Goal: Complete application form

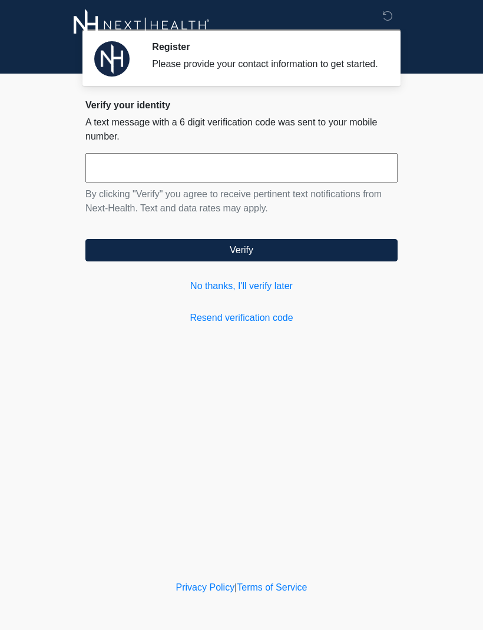
click at [268, 293] on link "No thanks, I'll verify later" at bounding box center [241, 286] width 312 height 14
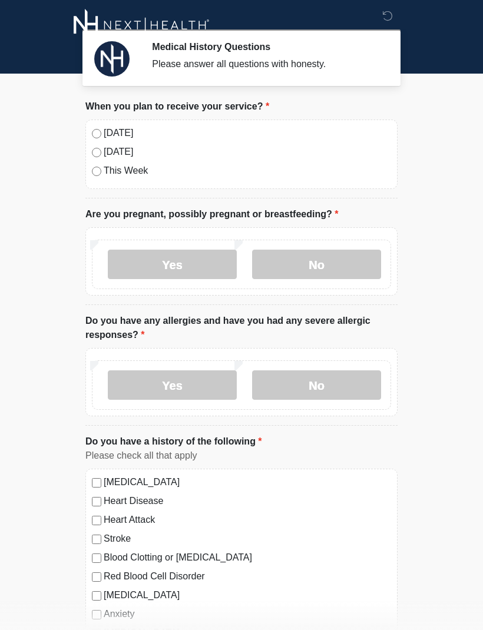
click at [361, 254] on label "No" at bounding box center [316, 264] width 129 height 29
click at [348, 385] on label "No" at bounding box center [316, 385] width 129 height 29
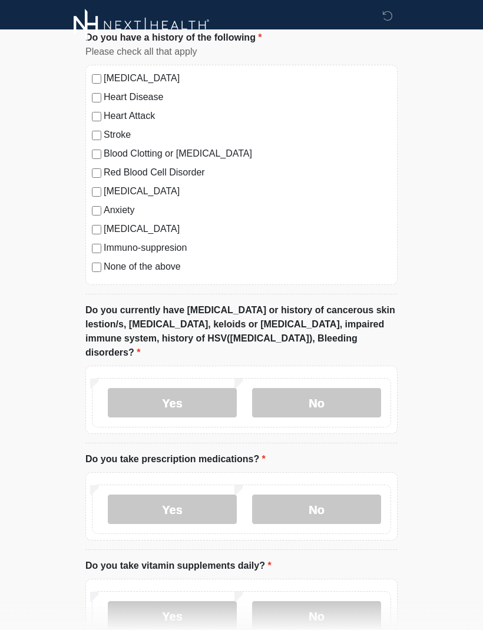
scroll to position [405, 0]
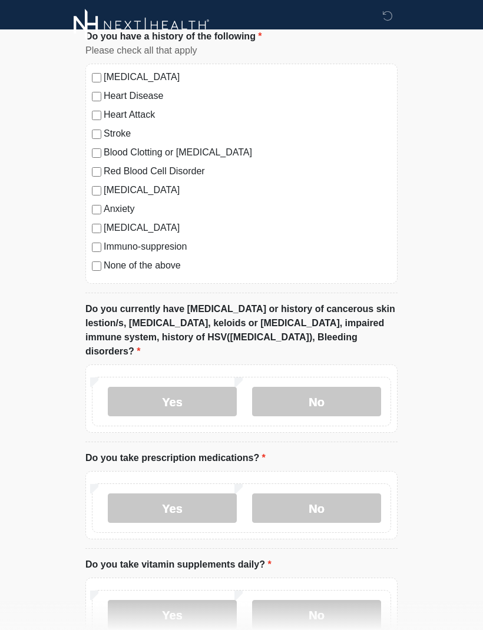
click at [352, 387] on label "No" at bounding box center [316, 401] width 129 height 29
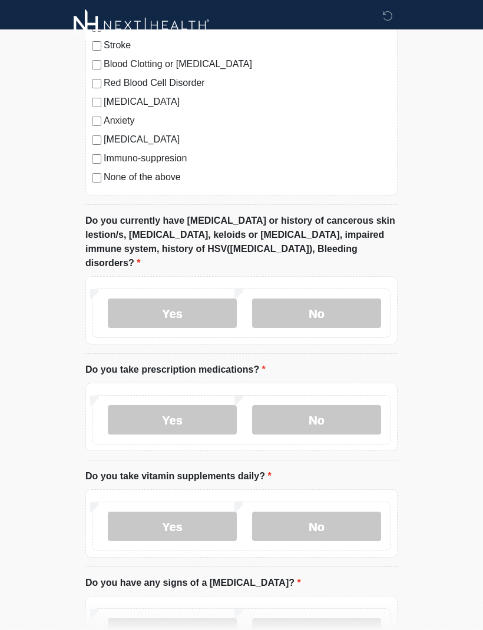
scroll to position [509, 0]
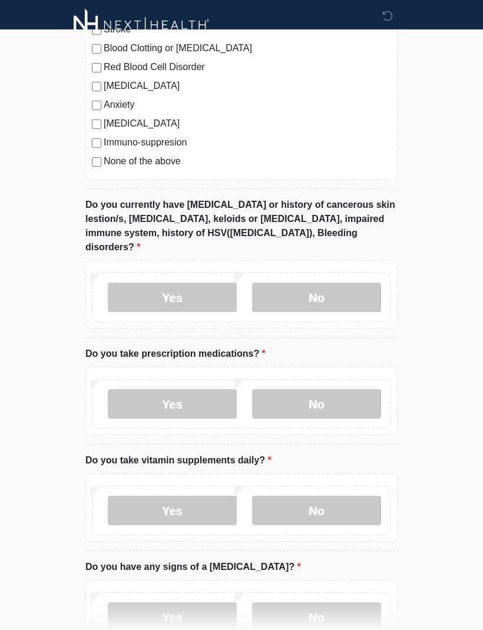
click at [357, 399] on label "No" at bounding box center [316, 404] width 129 height 29
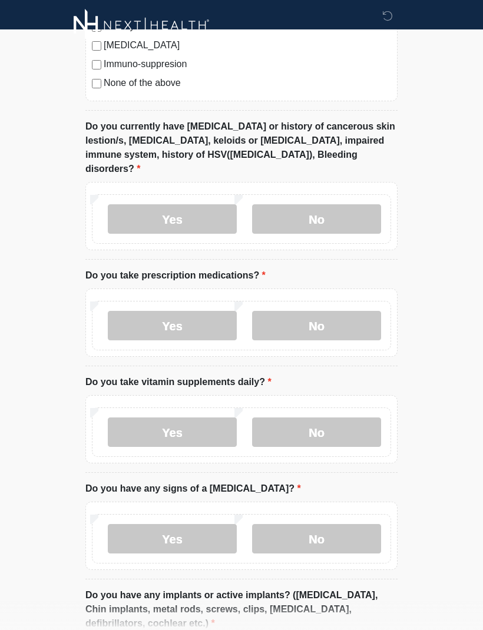
scroll to position [595, 0]
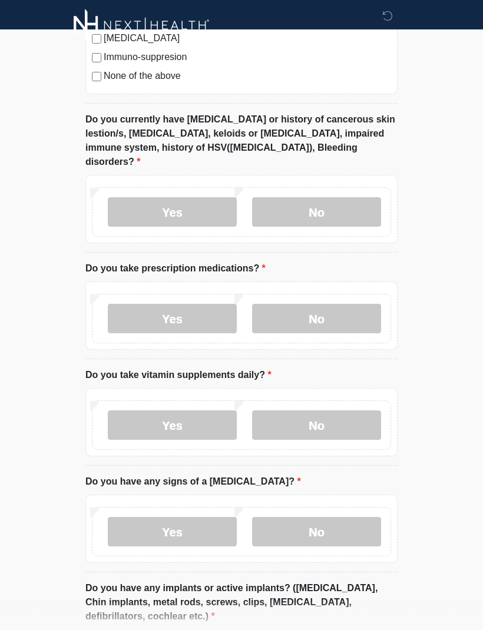
click at [226, 411] on label "Yes" at bounding box center [172, 425] width 129 height 29
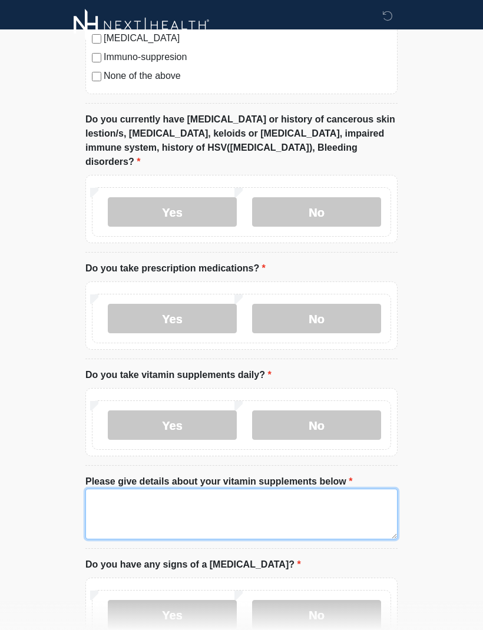
click at [334, 489] on textarea "Please give details about your vitamin supplements below" at bounding box center [241, 514] width 312 height 51
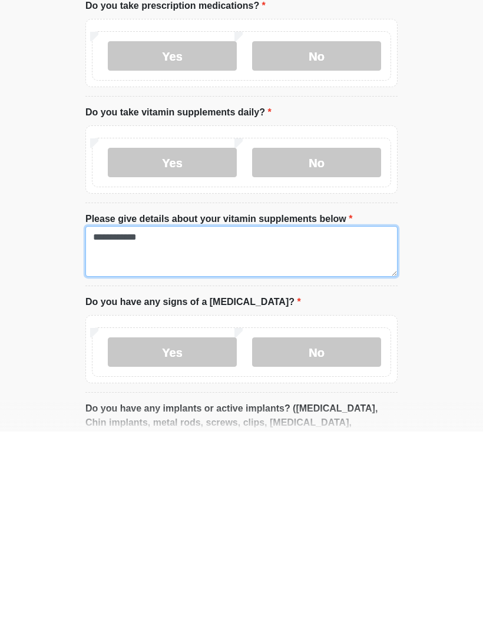
type textarea "**********"
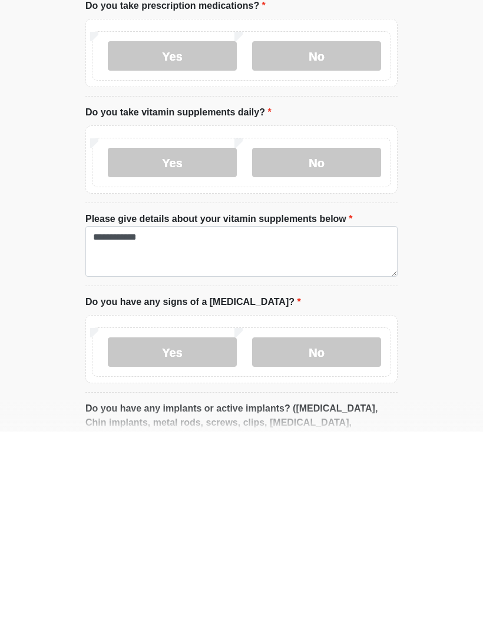
click at [348, 536] on label "No" at bounding box center [316, 550] width 129 height 29
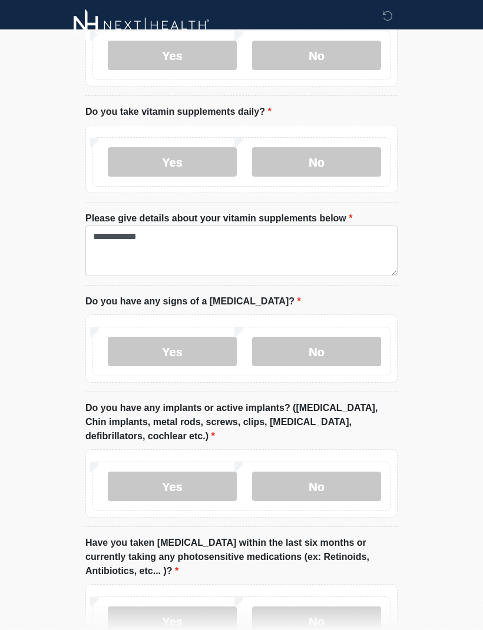
click at [346, 472] on label "No" at bounding box center [316, 486] width 129 height 29
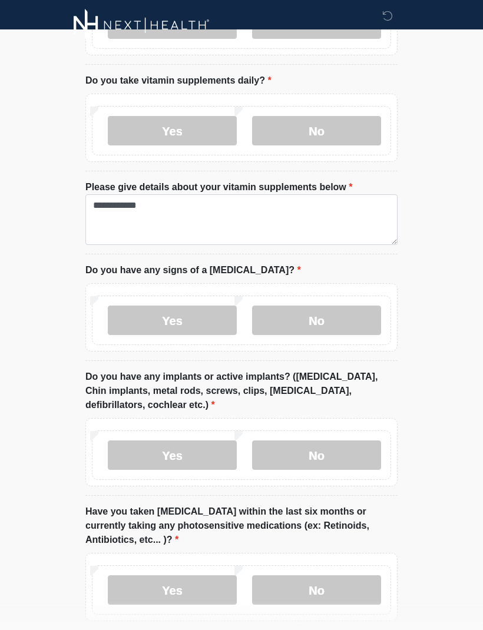
scroll to position [930, 0]
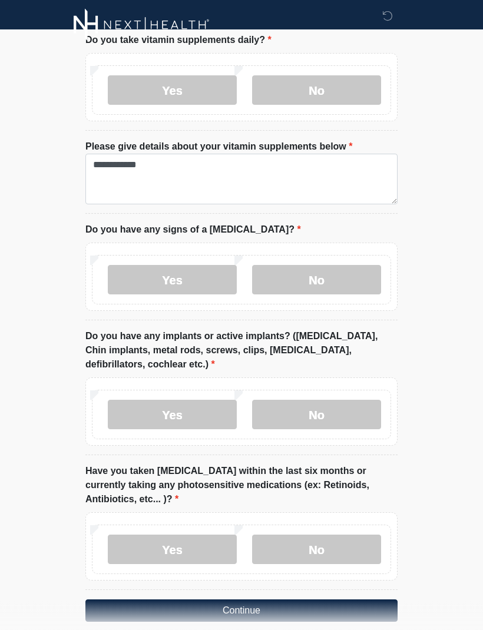
click at [343, 536] on label "No" at bounding box center [316, 549] width 129 height 29
click at [329, 600] on button "Continue" at bounding box center [241, 611] width 312 height 22
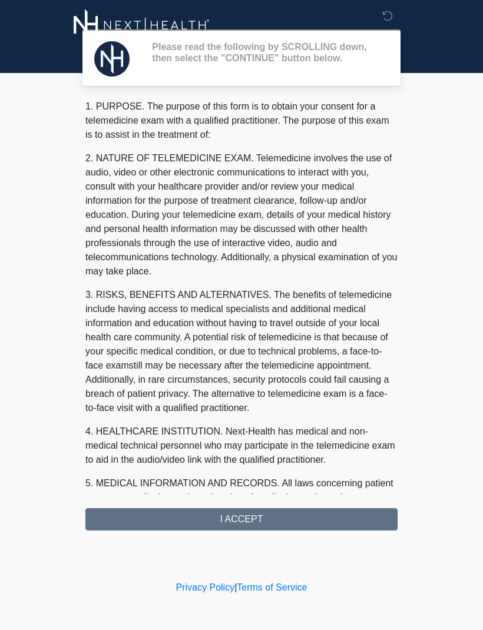
scroll to position [0, 0]
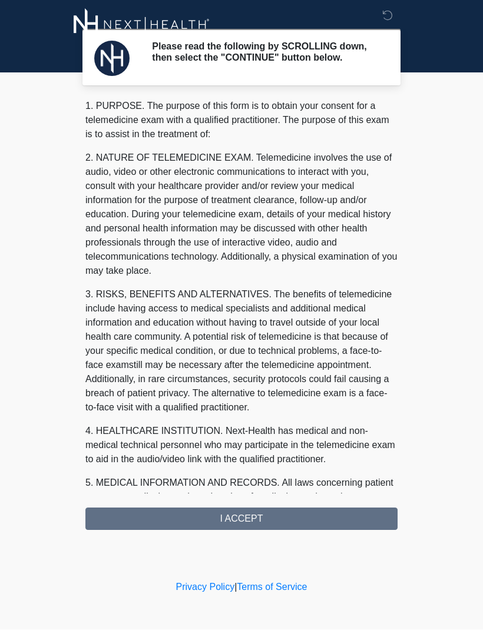
click at [344, 512] on div "1. PURPOSE. The purpose of this form is to obtain your consent for a telemedici…" at bounding box center [241, 315] width 312 height 431
click at [339, 527] on div "1. PURPOSE. The purpose of this form is to obtain your consent for a telemedici…" at bounding box center [241, 315] width 312 height 431
click at [335, 523] on div "1. PURPOSE. The purpose of this form is to obtain your consent for a telemedici…" at bounding box center [241, 315] width 312 height 431
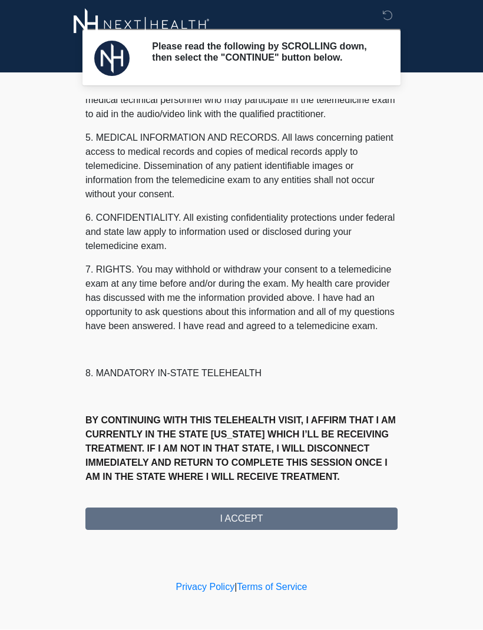
click at [259, 529] on button "I ACCEPT" at bounding box center [241, 519] width 312 height 22
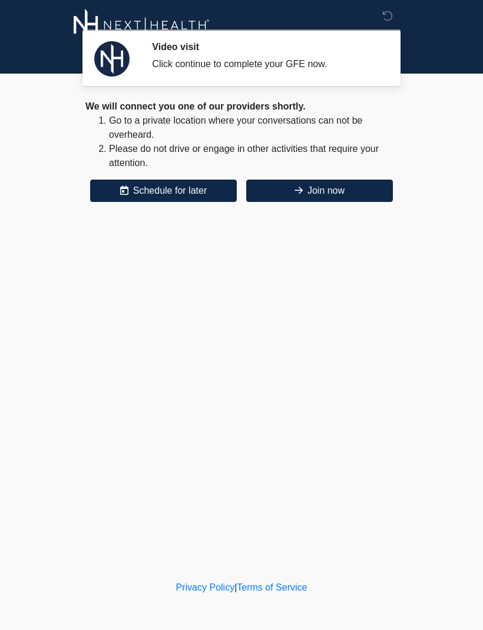
click at [330, 197] on button "Join now" at bounding box center [319, 191] width 147 height 22
